Goal: Transaction & Acquisition: Purchase product/service

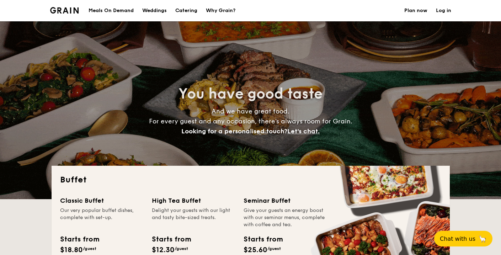
select select
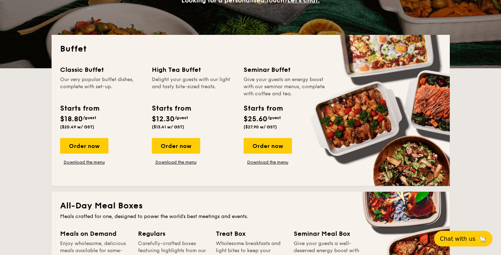
scroll to position [132, 0]
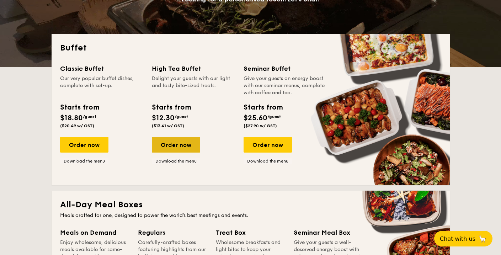
click at [176, 147] on div "Order now" at bounding box center [176, 145] width 48 height 16
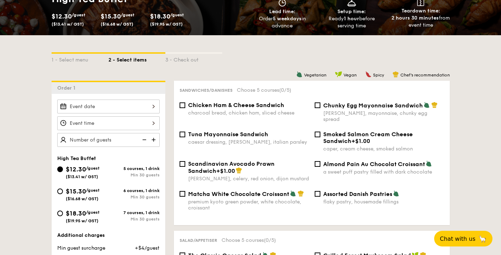
scroll to position [121, 0]
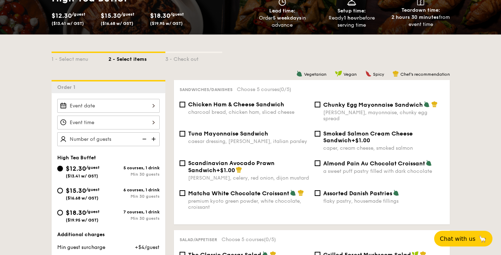
click at [144, 107] on div at bounding box center [108, 106] width 102 height 14
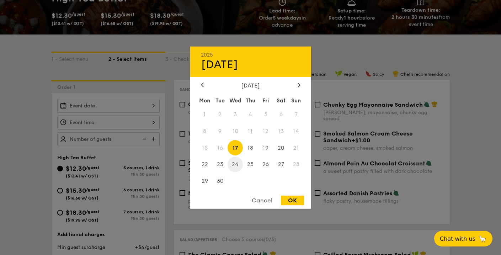
click at [235, 165] on span "24" at bounding box center [235, 164] width 15 height 15
click at [290, 199] on div "OK" at bounding box center [292, 201] width 23 height 10
type input "[DATE]"
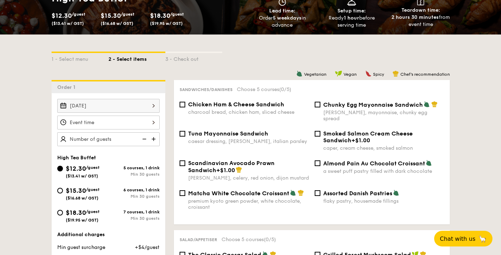
click at [95, 122] on div at bounding box center [108, 123] width 102 height 14
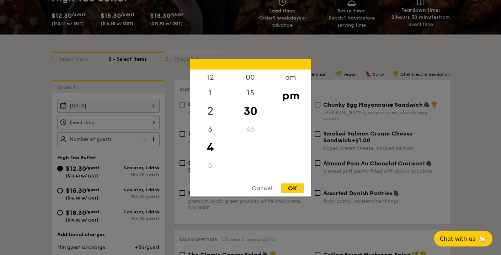
click at [211, 106] on div "2" at bounding box center [210, 111] width 40 height 21
click at [211, 129] on div "3" at bounding box center [210, 131] width 40 height 21
click at [291, 191] on div "OK" at bounding box center [292, 188] width 23 height 10
type input "3:30PM"
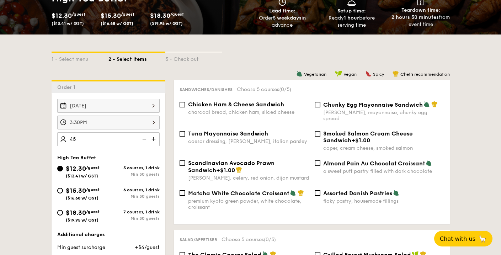
type input "45 guests"
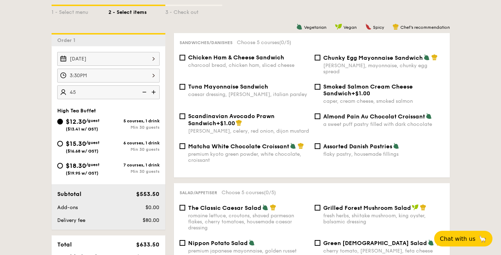
scroll to position [169, 0]
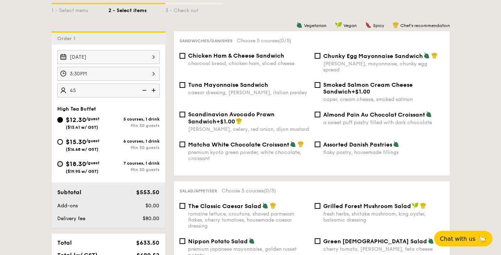
click at [61, 165] on input "$18.30 /guest ($19.95 w/ GST) 7 courses, 1 drink Min 30 guests" at bounding box center [60, 164] width 6 height 6
radio input "true"
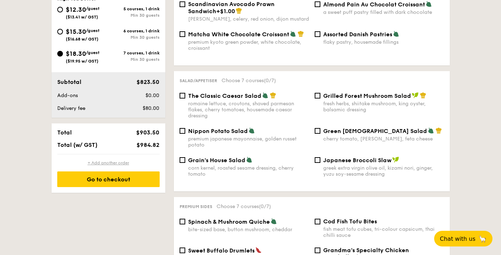
scroll to position [280, 0]
click at [109, 182] on div "Go to checkout" at bounding box center [108, 179] width 102 height 16
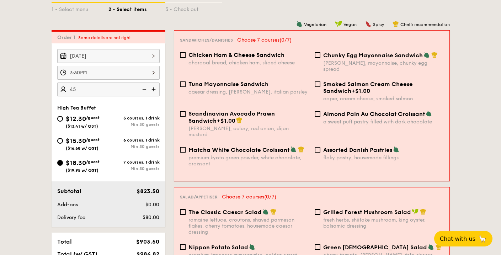
scroll to position [169, 0]
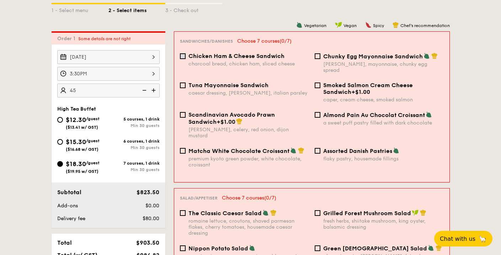
click at [182, 58] on input "Chicken Ham & Cheese Sandwich charcoal bread, chicken ham, sliced cheese" at bounding box center [183, 56] width 6 height 6
checkbox input "true"
click at [182, 210] on input "The Classic Caesar Salad romaine lettuce, croutons, shaved parmesan flakes, che…" at bounding box center [183, 213] width 6 height 6
checkbox input "true"
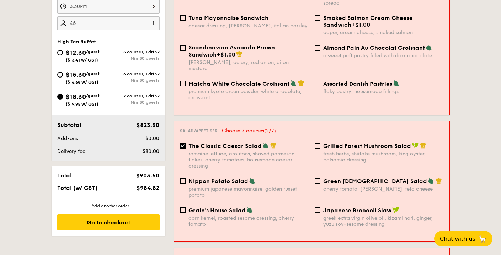
scroll to position [260, 0]
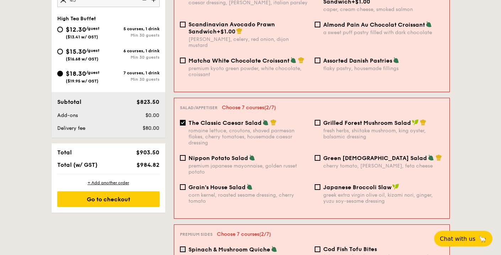
click at [180, 247] on input "Spinach & Mushroom Quiche bite-sized base, button mushroom, cheddar" at bounding box center [183, 250] width 6 height 6
checkbox input "true"
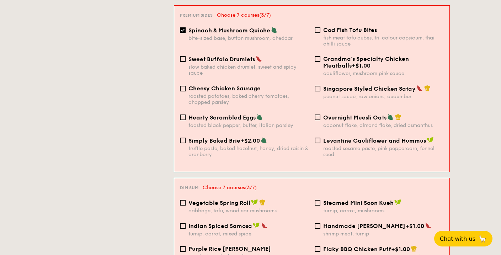
scroll to position [492, 0]
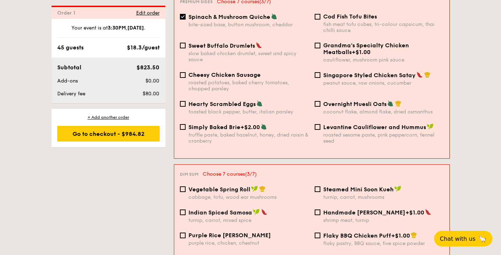
click at [180, 186] on div "Vegetable Spring Roll cabbage, tofu, wood ear mushrooms" at bounding box center [244, 193] width 135 height 15
click at [180, 186] on input "Vegetable Spring Roll cabbage, tofu, wood ear mushrooms" at bounding box center [183, 189] width 6 height 6
checkbox input "true"
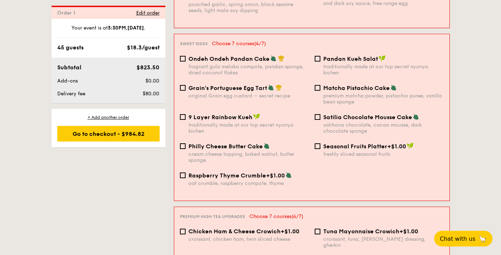
scroll to position [753, 0]
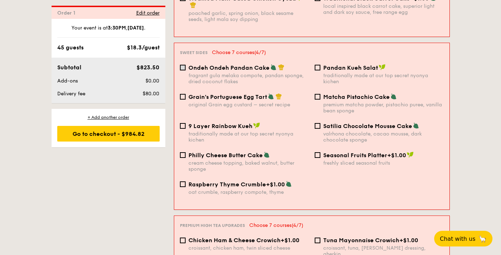
click at [184, 65] on input "Ondeh Ondeh Pandan Cake fragrant [PERSON_NAME] melaka compote, pandan sponge, d…" at bounding box center [183, 68] width 6 height 6
checkbox input "true"
click at [321, 64] on div "Pandan Kueh Salat traditionally made at our top secret nyonya kichen" at bounding box center [379, 74] width 135 height 21
click at [318, 65] on input "Pandan Kueh Salat traditionally made at our top secret nyonya kichen" at bounding box center [318, 68] width 6 height 6
checkbox input "true"
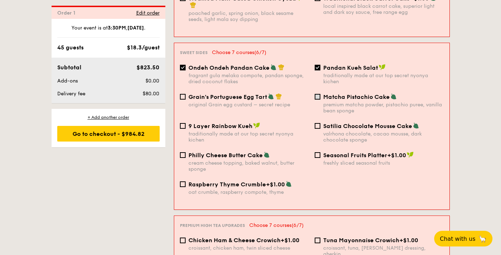
click at [317, 94] on input "Matcha Pistachio Cake premium matcha powder, pistachio puree, vanilla bean spon…" at bounding box center [318, 97] width 6 height 6
checkbox input "true"
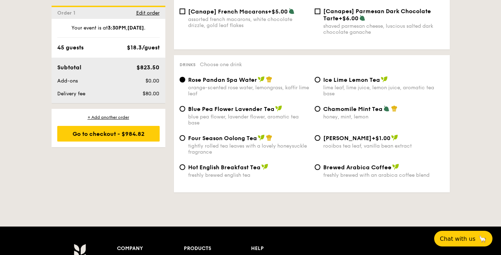
scroll to position [1150, 0]
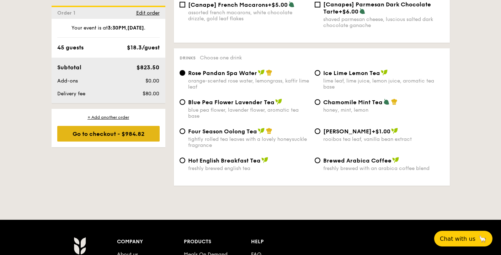
click at [132, 133] on div "Go to checkout - $984.82" at bounding box center [108, 134] width 102 height 16
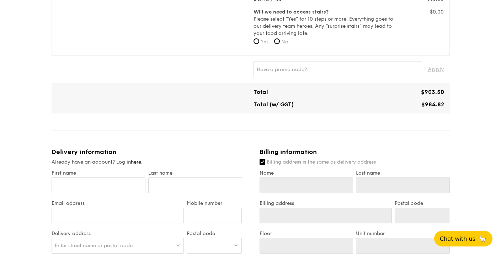
scroll to position [278, 0]
